Goal: Information Seeking & Learning: Check status

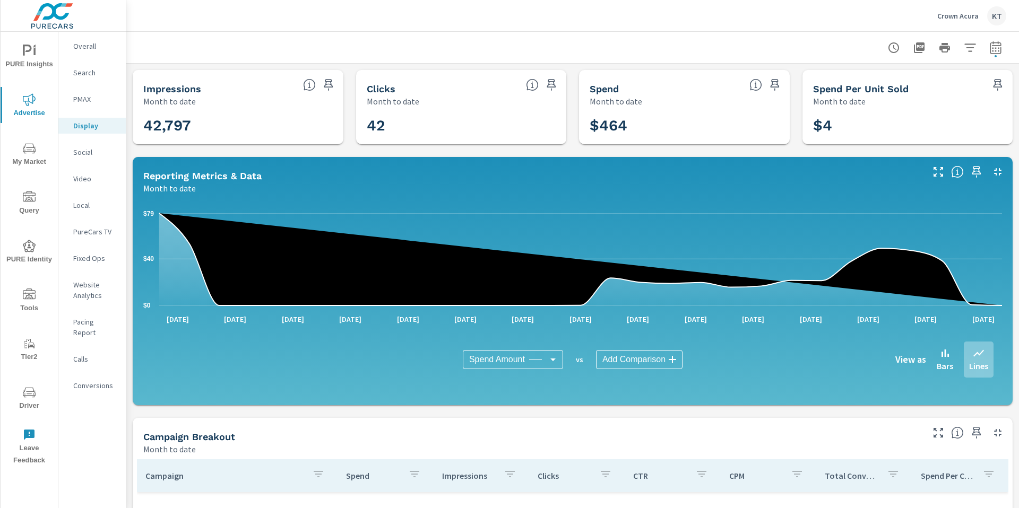
click at [25, 59] on span "PURE Insights" at bounding box center [29, 58] width 51 height 26
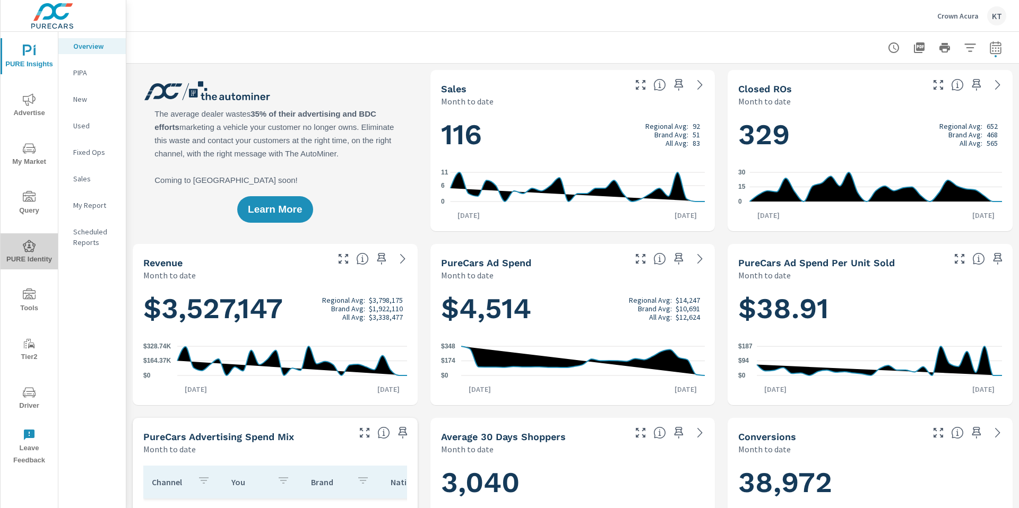
drag, startPoint x: 25, startPoint y: 248, endPoint x: 30, endPoint y: 251, distance: 5.7
click at [29, 250] on icon "nav menu" at bounding box center [29, 246] width 13 height 13
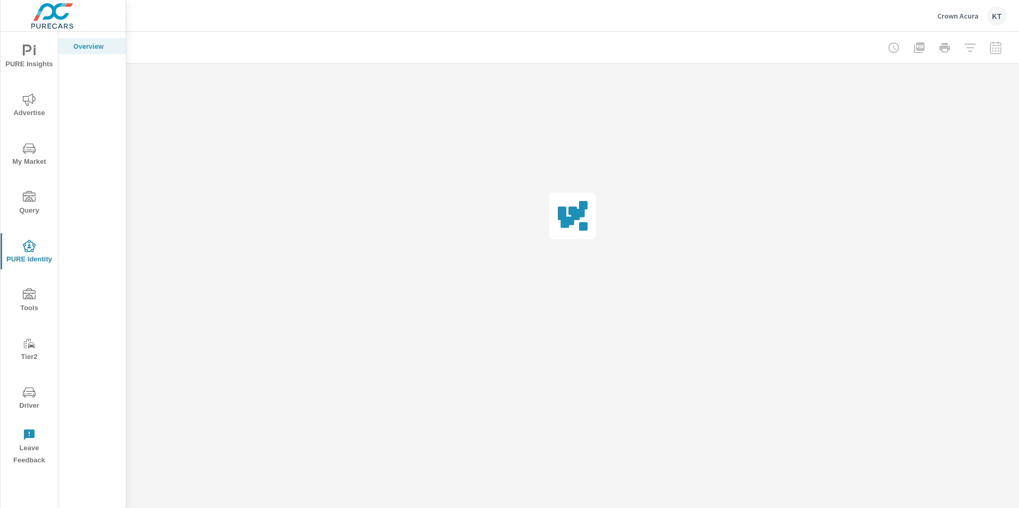
click at [31, 251] on icon "nav menu" at bounding box center [29, 246] width 13 height 12
